Goal: Transaction & Acquisition: Purchase product/service

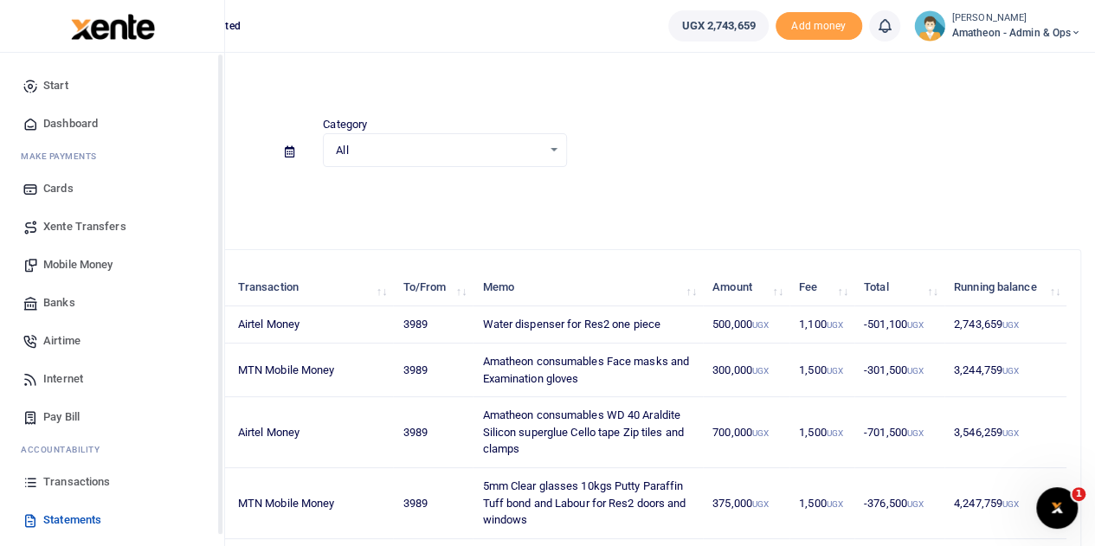
click at [61, 480] on span "Transactions" at bounding box center [76, 482] width 67 height 17
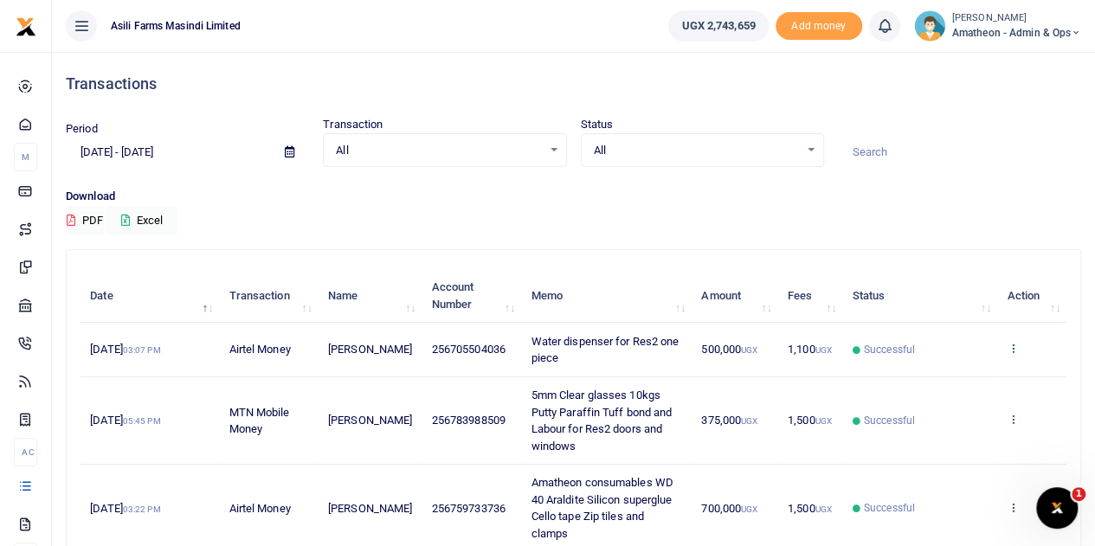
click at [1013, 347] on icon at bounding box center [1012, 348] width 11 height 12
click at [944, 376] on link "View details" at bounding box center [949, 378] width 137 height 24
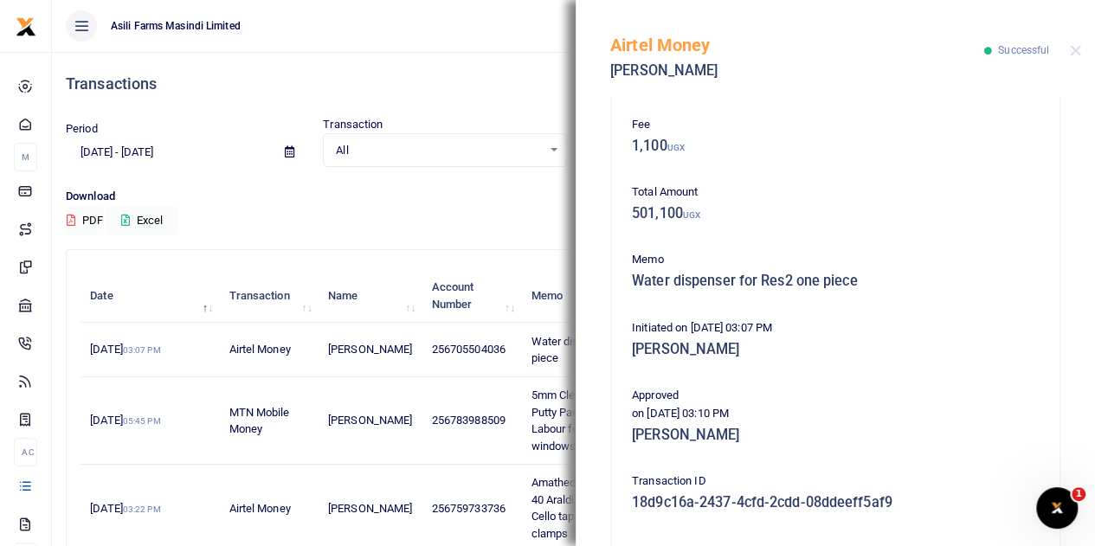
scroll to position [373, 0]
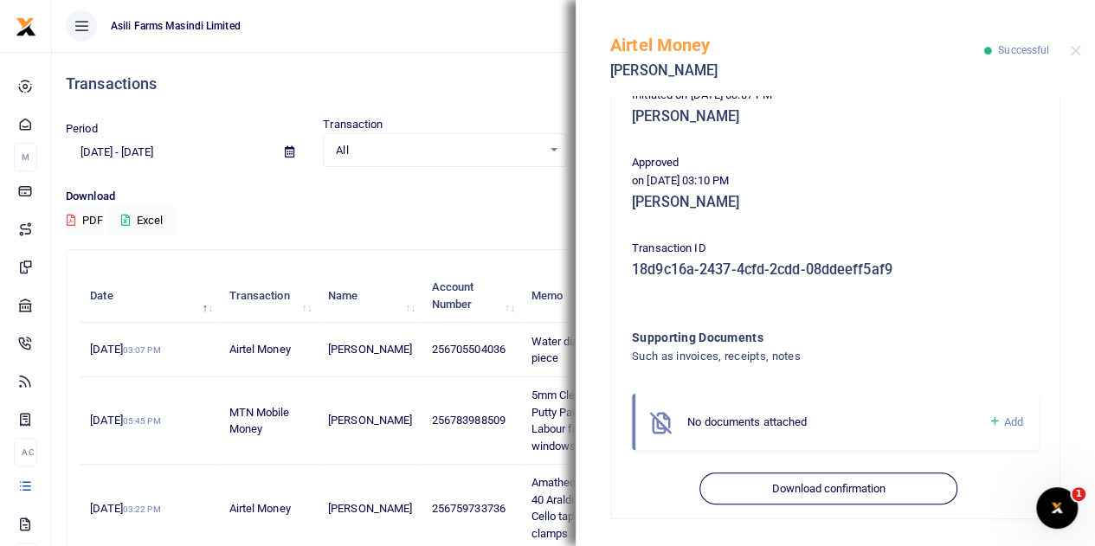
click at [1004, 422] on span "Add" at bounding box center [1013, 422] width 19 height 13
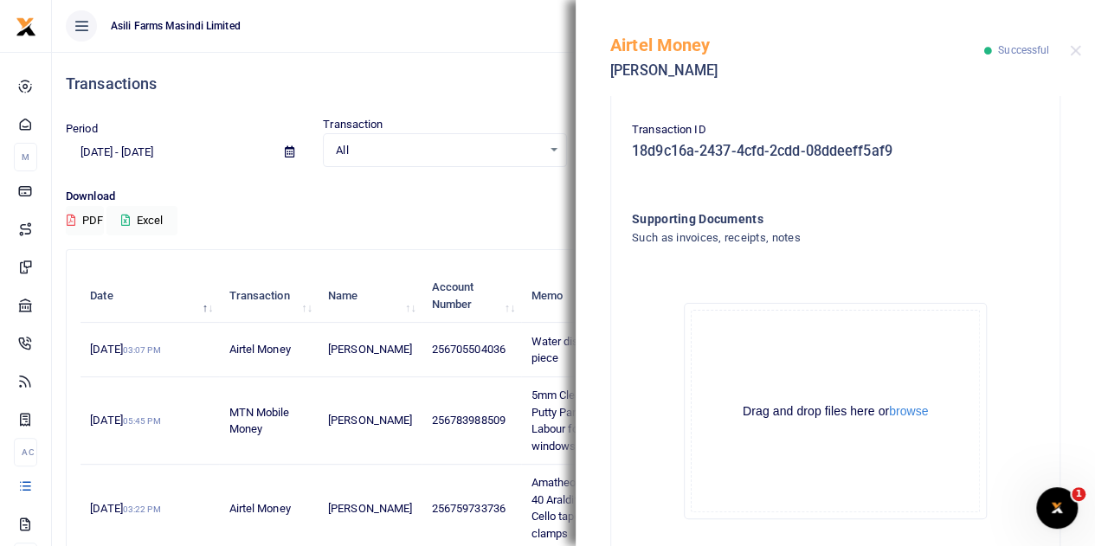
scroll to position [546, 0]
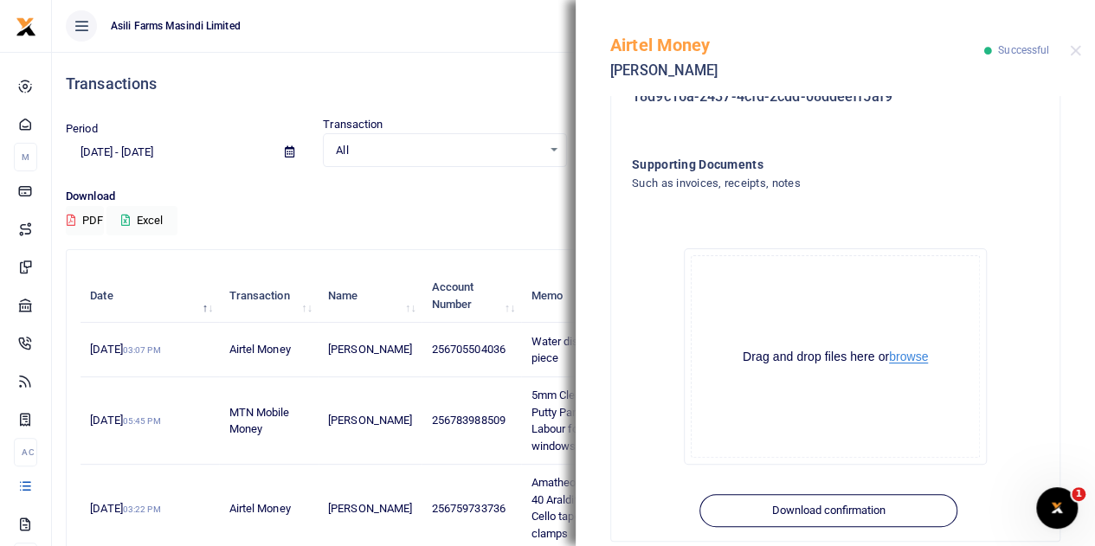
click at [904, 356] on button "browse" at bounding box center [908, 357] width 39 height 13
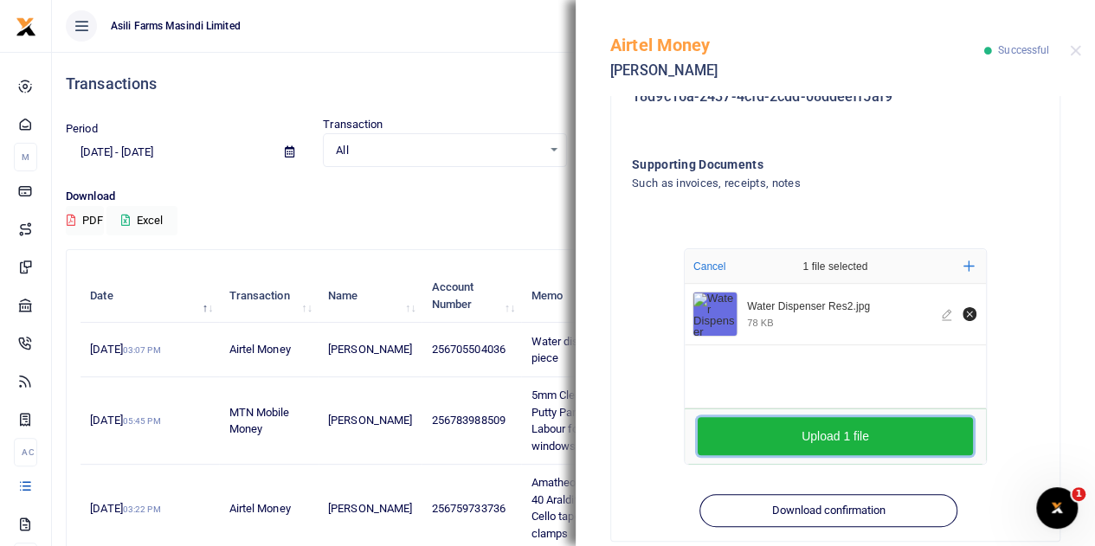
click at [887, 434] on button "Upload 1 file" at bounding box center [835, 436] width 275 height 38
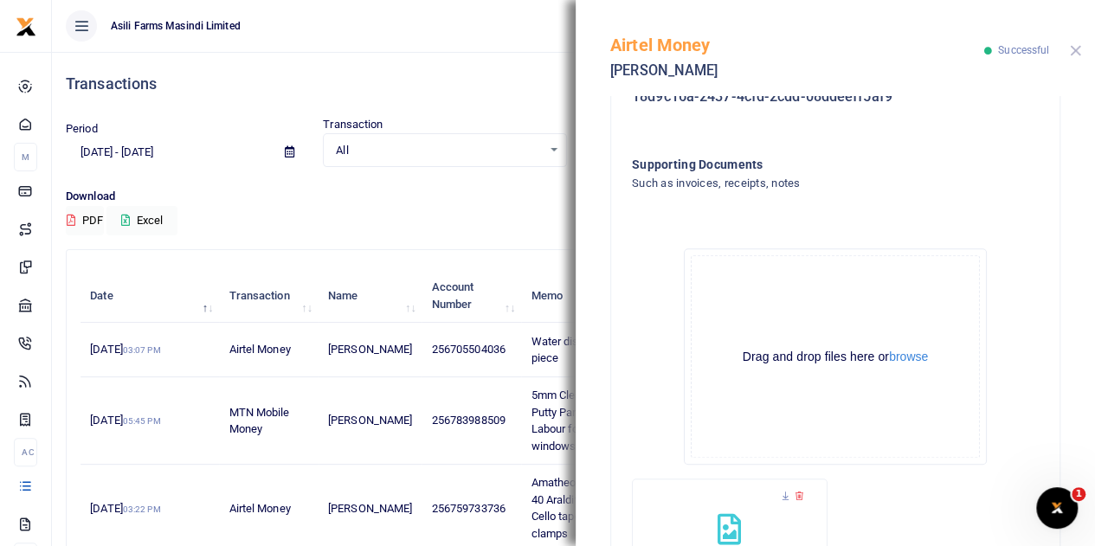
click at [1077, 49] on button "Close" at bounding box center [1075, 50] width 11 height 11
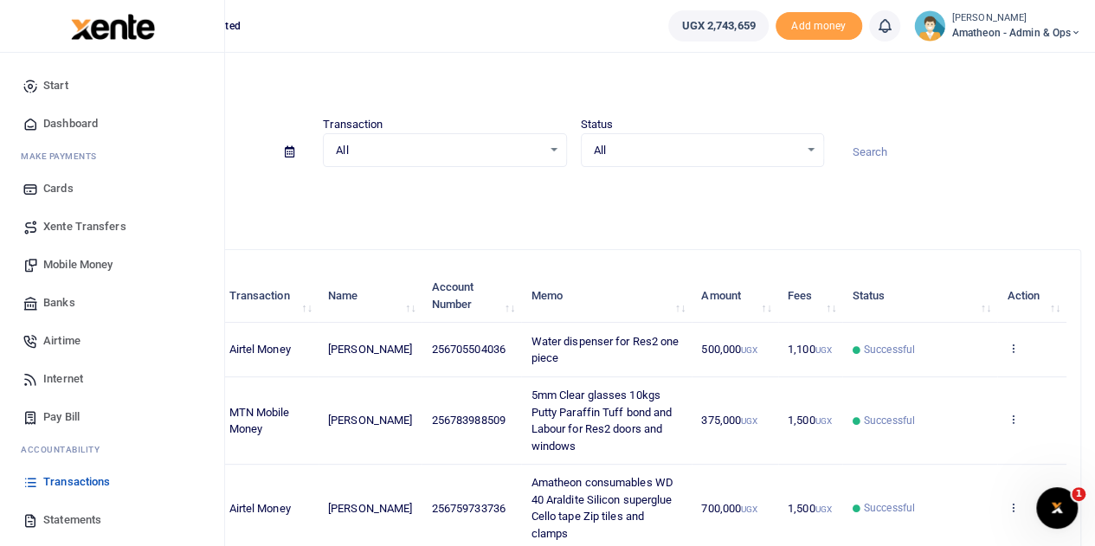
click at [60, 264] on span "Mobile Money" at bounding box center [77, 264] width 69 height 17
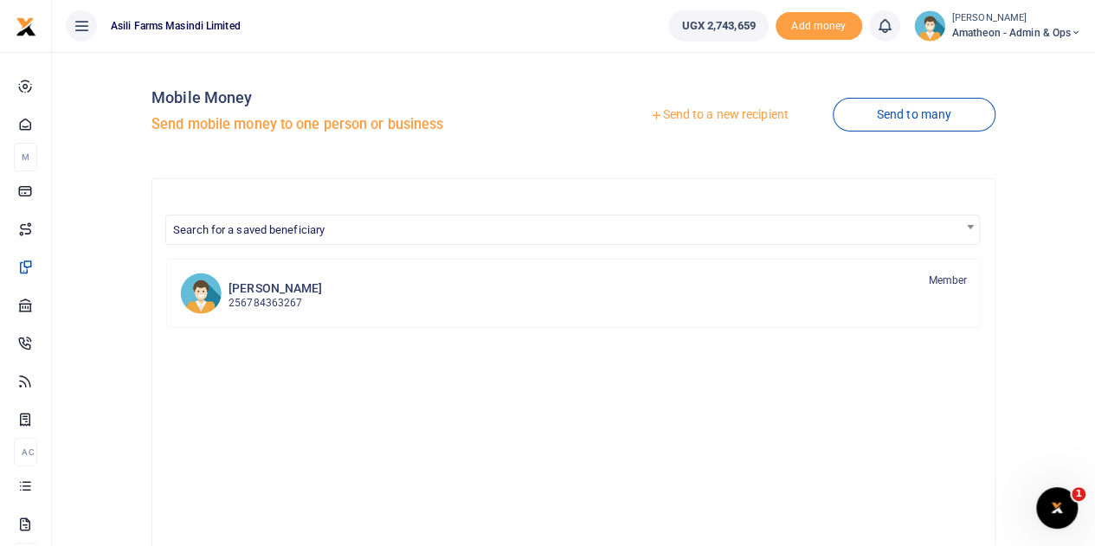
click at [700, 118] on link "Send to a new recipient" at bounding box center [719, 115] width 226 height 31
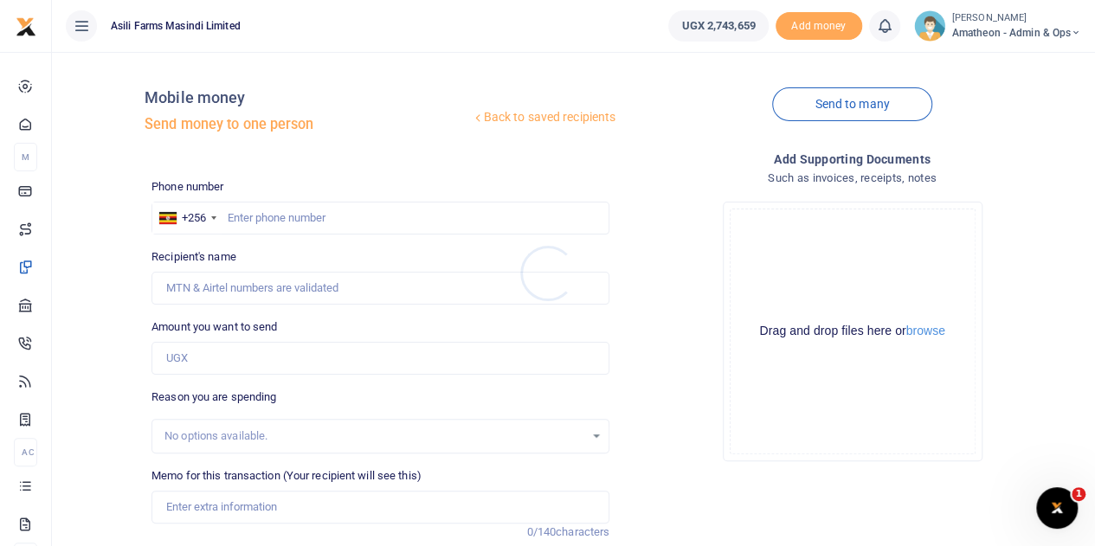
click at [926, 330] on div at bounding box center [547, 273] width 1095 height 546
click at [926, 331] on button "browse" at bounding box center [925, 331] width 39 height 13
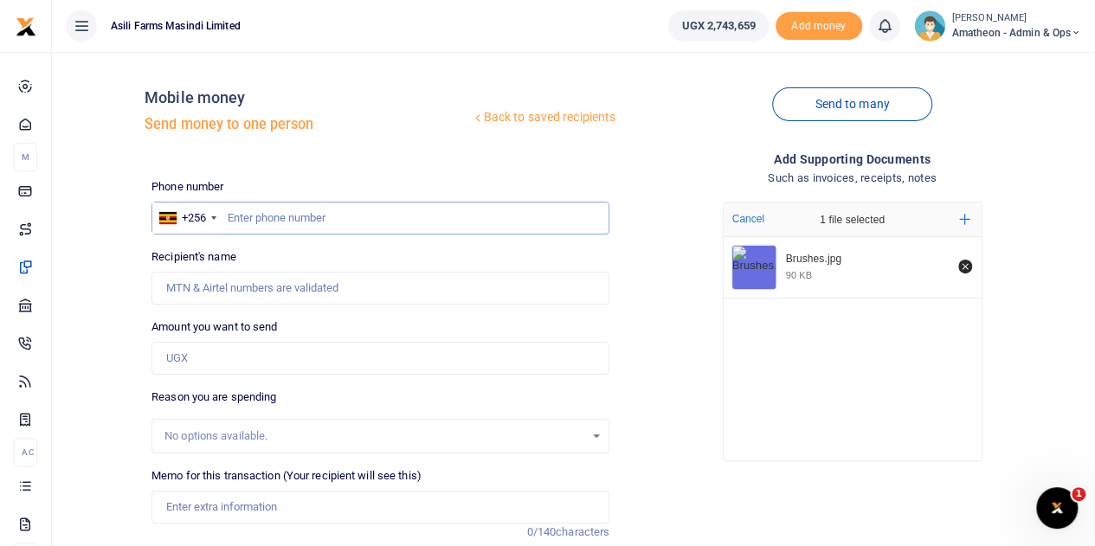
click at [293, 226] on input "text" at bounding box center [381, 218] width 458 height 33
type input "705504036"
click at [223, 361] on input "Amount you want to send" at bounding box center [381, 358] width 458 height 33
type input "1"
type input "[PERSON_NAME]"
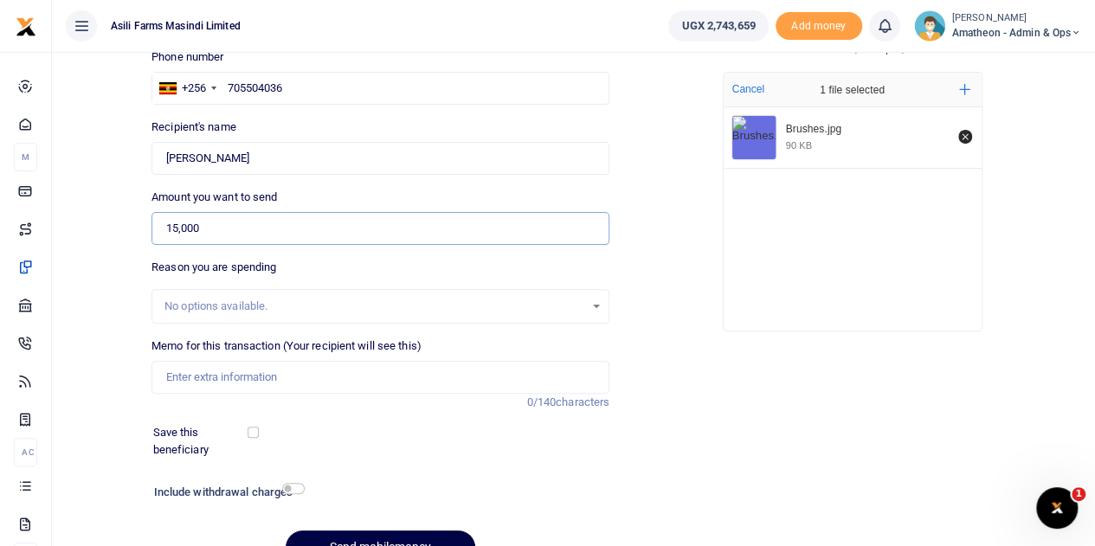
scroll to position [218, 0]
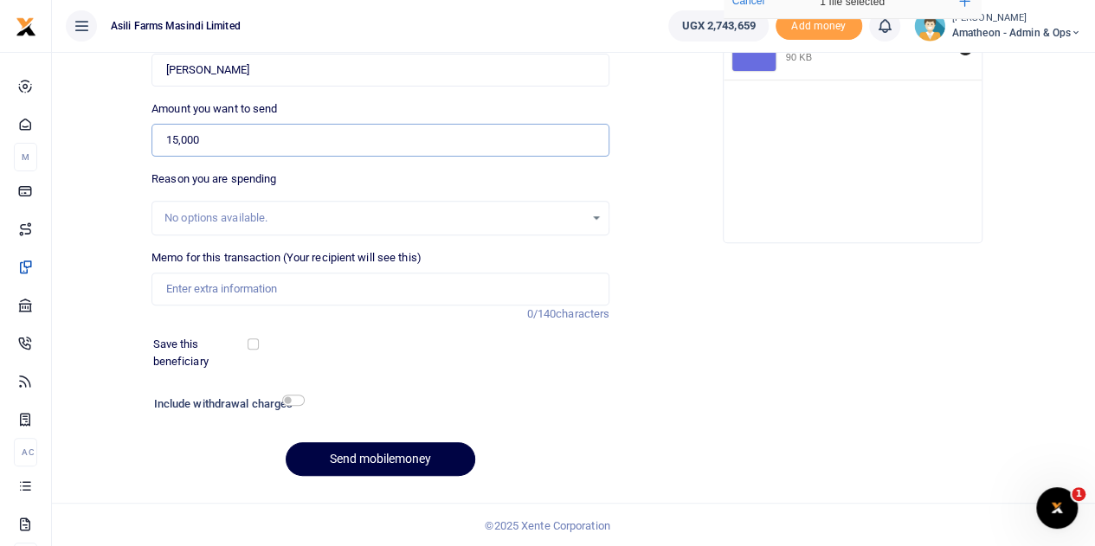
type input "15,000"
click at [242, 288] on input "Memo for this transaction (Your recipient will see this)" at bounding box center [381, 289] width 458 height 33
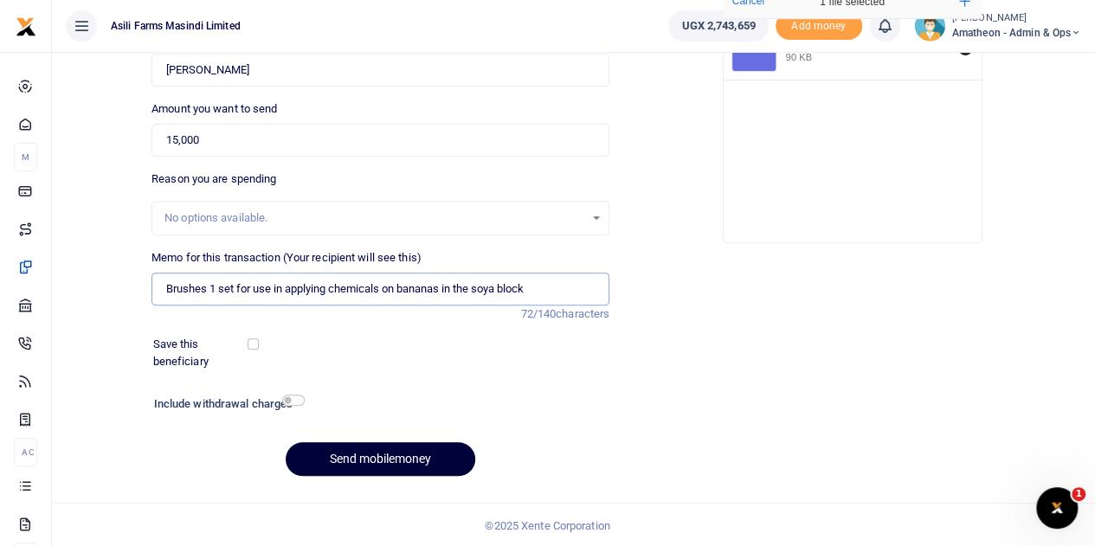
type input "Brushes 1 set for use in applying chemicals on bananas in the soya block"
click at [380, 459] on button "Send mobilemoney" at bounding box center [381, 459] width 190 height 34
